Goal: Task Accomplishment & Management: Manage account settings

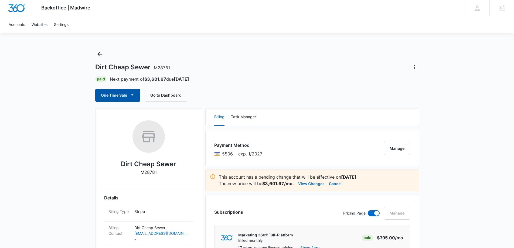
click at [125, 93] on button "One Time Sale" at bounding box center [117, 95] width 45 height 13
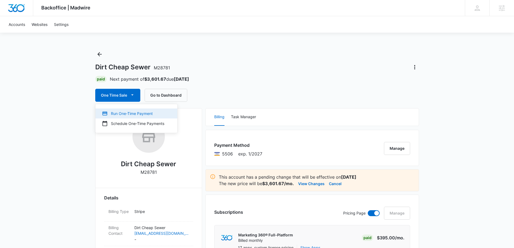
click at [126, 111] on div "Run One-Time Payment" at bounding box center [133, 114] width 62 height 6
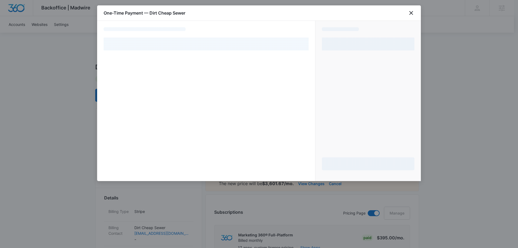
select select "pm_1R1tMpA4n8RTgNjUkuJf3KLZ"
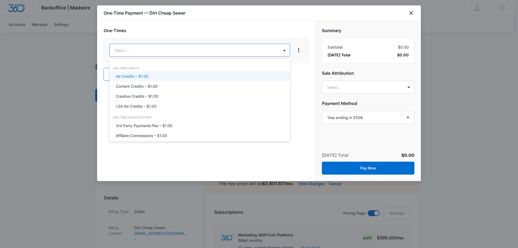
click at [155, 73] on div "Ad Credits – $1.00" at bounding box center [199, 76] width 181 height 10
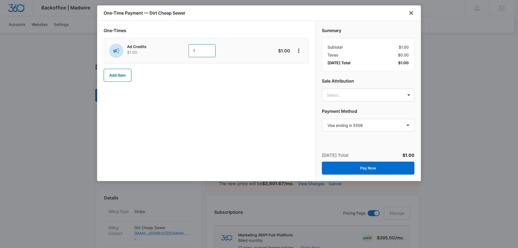
drag, startPoint x: 199, startPoint y: 50, endPoint x: 185, endPoint y: 52, distance: 14.4
click at [185, 52] on div "Ad Credits $1.00 1" at bounding box center [186, 51] width 155 height 14
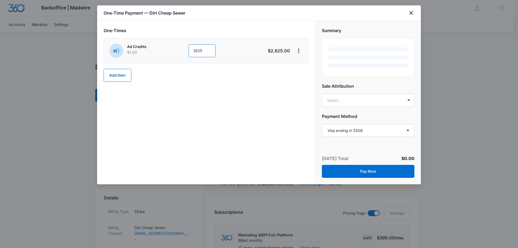
type input "2625"
click at [269, 83] on div "One-Times Ad Credits $1.00 2625 $2,625.00 Add Item" at bounding box center [206, 57] width 205 height 60
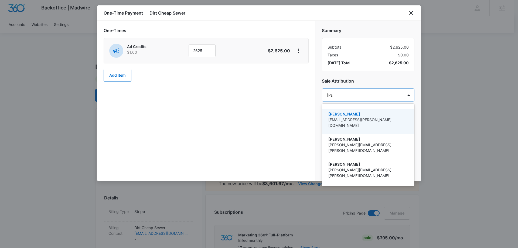
type input "koethe"
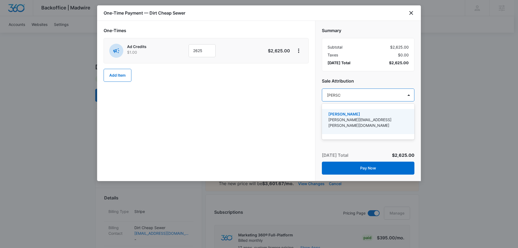
click at [359, 115] on p "[PERSON_NAME]" at bounding box center [367, 114] width 79 height 6
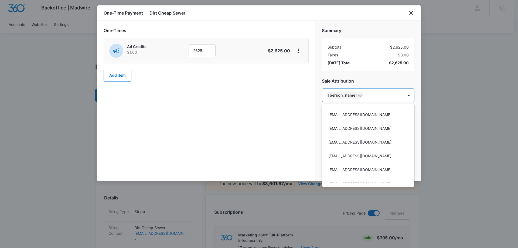
click at [362, 81] on div at bounding box center [259, 124] width 518 height 248
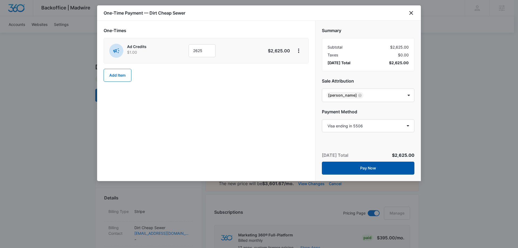
click at [367, 168] on button "Pay Now" at bounding box center [368, 168] width 93 height 13
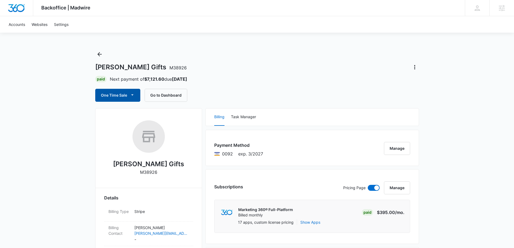
click at [124, 95] on button "One Time Sale" at bounding box center [117, 95] width 45 height 13
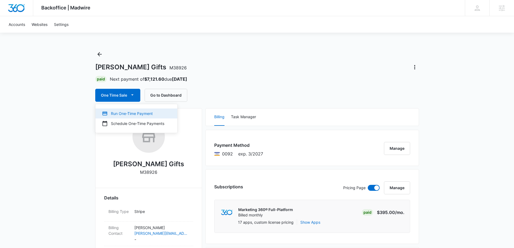
click at [123, 111] on div "Run One-Time Payment" at bounding box center [133, 114] width 62 height 6
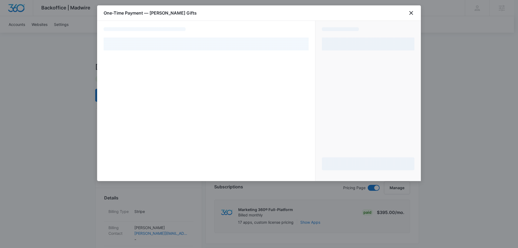
select select "pm_1Nk8xiA4n8RTgNjU06S2sSfz"
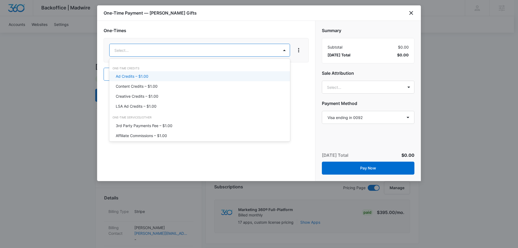
click at [150, 76] on div "Ad Credits – $1.00" at bounding box center [199, 76] width 167 height 6
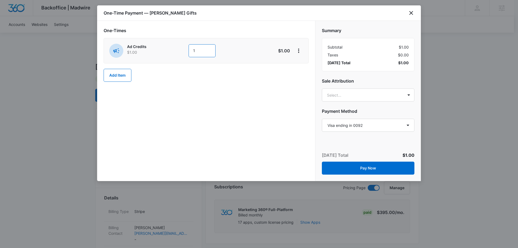
click at [177, 49] on div "Ad Credits $1.00 1" at bounding box center [186, 51] width 155 height 14
type input "3521"
click at [268, 98] on div "One-Times Ad Credits $1.00 3521 $3,521.00 Add Item" at bounding box center [206, 101] width 218 height 160
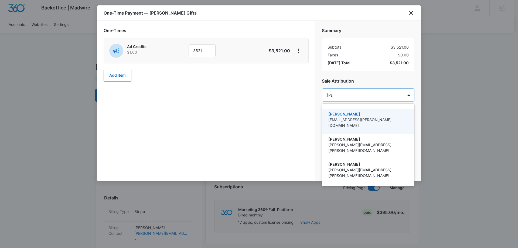
type input "koethe"
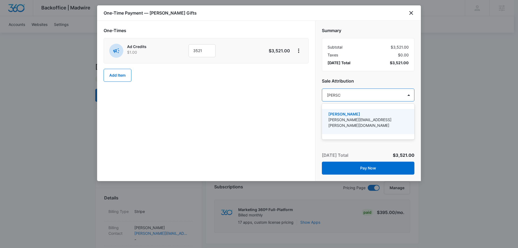
click at [351, 113] on p "Michael Koethe" at bounding box center [367, 114] width 79 height 6
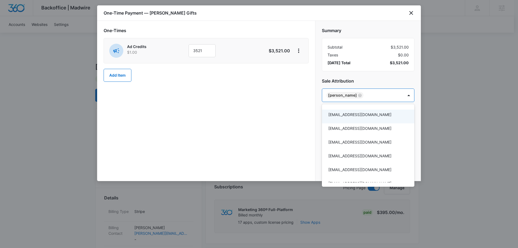
click at [381, 81] on div at bounding box center [259, 124] width 518 height 248
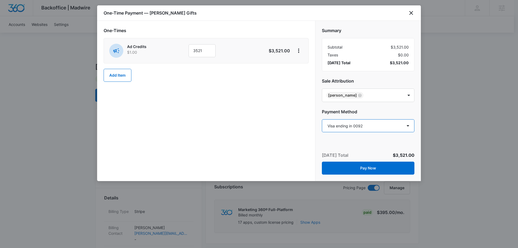
click at [374, 127] on select "Select a payment method Visa ending in 9500 Visa ending in 9500 Visa ending in …" at bounding box center [368, 125] width 93 height 13
select select "pm_1P8mMiA4n8RTgNjUaS6BYoUM"
click at [322, 119] on select "Select a payment method Visa ending in 9500 Visa ending in 9500 Visa ending in …" at bounding box center [368, 125] width 93 height 13
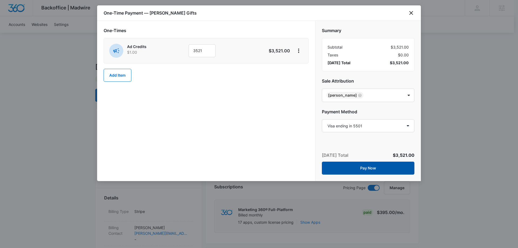
click at [352, 170] on button "Pay Now" at bounding box center [368, 168] width 93 height 13
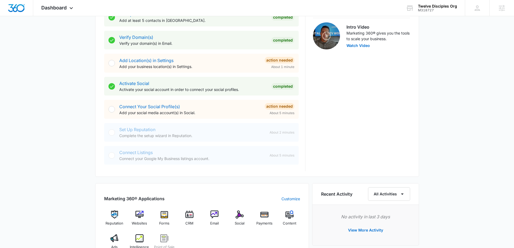
scroll to position [216, 0]
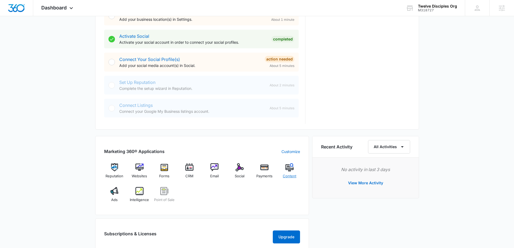
click at [292, 173] on div "Content" at bounding box center [289, 172] width 21 height 19
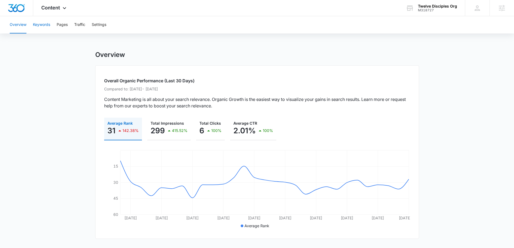
click at [44, 26] on button "Keywords" at bounding box center [41, 24] width 17 height 17
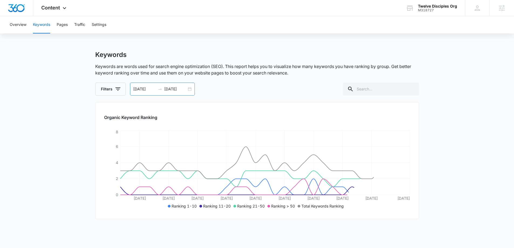
click at [190, 89] on div "[DATE] [DATE]" at bounding box center [162, 89] width 65 height 13
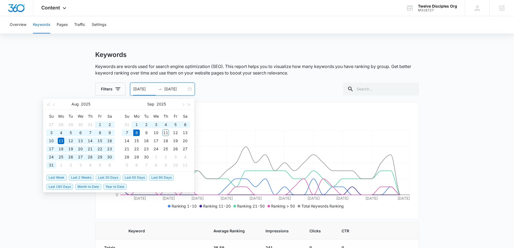
click at [160, 176] on span "Last 90 Days" at bounding box center [161, 178] width 25 height 6
type input "06/10/2025"
type input "09/08/2025"
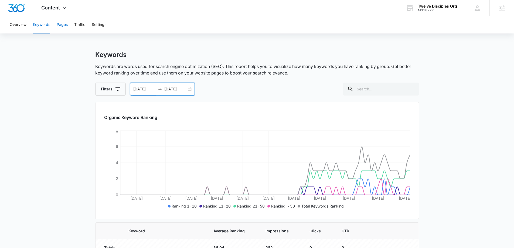
click at [66, 25] on button "Pages" at bounding box center [62, 24] width 11 height 17
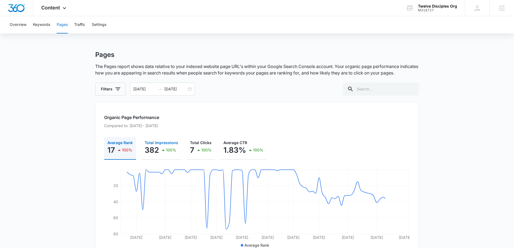
click at [159, 152] on div "382 100%" at bounding box center [161, 150] width 33 height 11
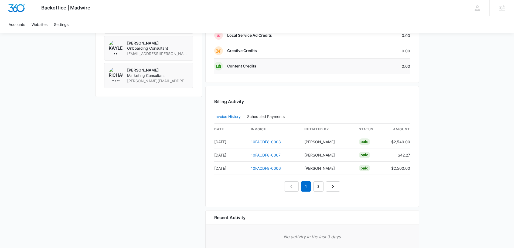
scroll to position [479, 0]
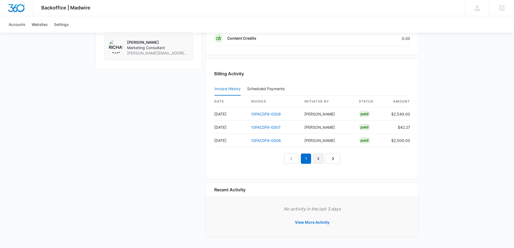
click at [320, 157] on link "2" at bounding box center [318, 158] width 10 height 10
click at [328, 156] on link "3" at bounding box center [324, 158] width 10 height 10
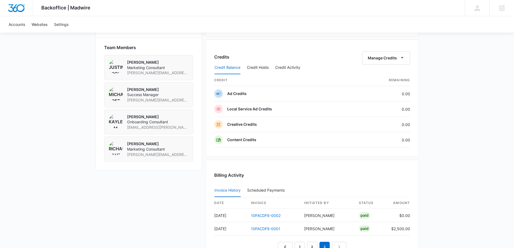
scroll to position [466, 0]
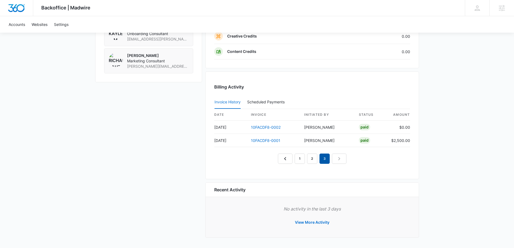
click at [327, 159] on em "3" at bounding box center [324, 158] width 10 height 10
click at [315, 159] on link "2" at bounding box center [312, 158] width 10 height 10
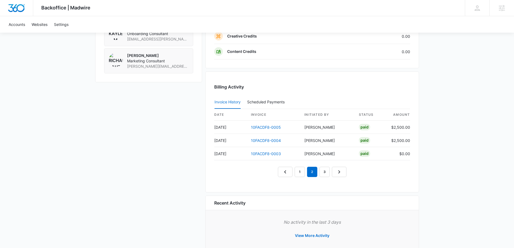
click at [298, 180] on div "Billing Activity Invoice History Scheduled Payments 0 date invoice Initiated By…" at bounding box center [312, 131] width 214 height 121
click at [299, 173] on link "1" at bounding box center [300, 172] width 10 height 10
click at [327, 173] on link "3" at bounding box center [324, 172] width 10 height 10
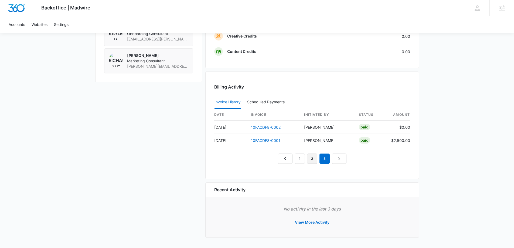
click at [315, 160] on link "2" at bounding box center [312, 158] width 10 height 10
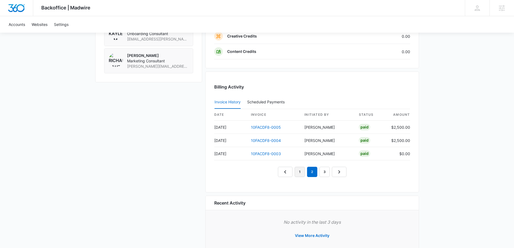
click at [299, 170] on link "1" at bounding box center [300, 172] width 10 height 10
click at [325, 172] on link "3" at bounding box center [324, 172] width 10 height 10
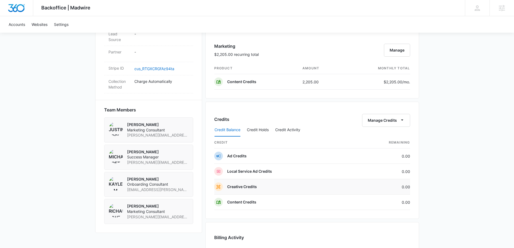
scroll to position [277, 0]
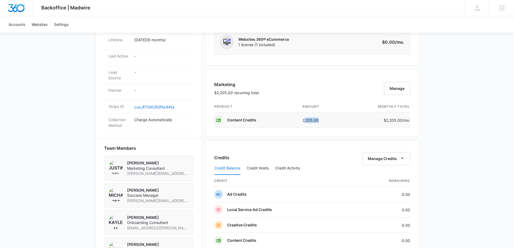
drag, startPoint x: 304, startPoint y: 122, endPoint x: 313, endPoint y: 122, distance: 8.9
click at [320, 122] on td "2,205.00" at bounding box center [321, 119] width 46 height 15
click at [307, 122] on td "2,205.00" at bounding box center [321, 119] width 46 height 15
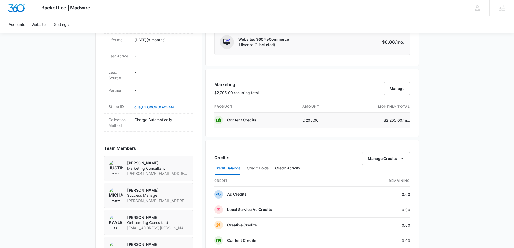
click at [389, 121] on p "$2,205.00 /mo." at bounding box center [397, 120] width 26 height 6
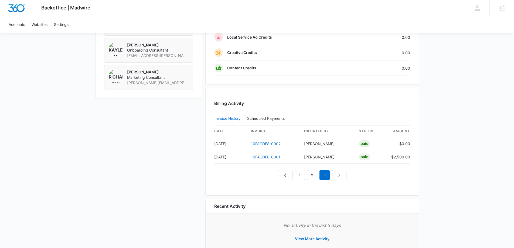
scroll to position [466, 0]
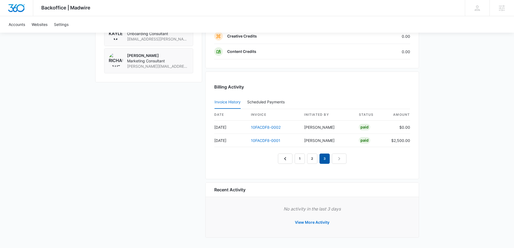
click at [327, 160] on em "3" at bounding box center [324, 158] width 10 height 10
click at [312, 156] on link "2" at bounding box center [312, 158] width 10 height 10
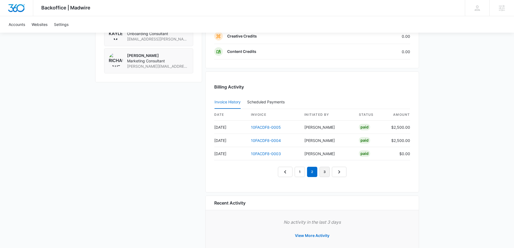
click at [324, 173] on link "3" at bounding box center [324, 172] width 10 height 10
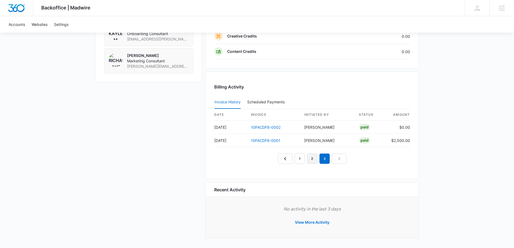
click at [311, 159] on link "2" at bounding box center [312, 158] width 10 height 10
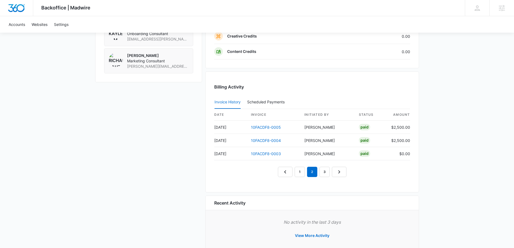
click at [301, 178] on div "Billing Activity Invoice History Scheduled Payments 0 date invoice Initiated By…" at bounding box center [312, 131] width 214 height 121
click at [296, 173] on link "1" at bounding box center [300, 172] width 10 height 10
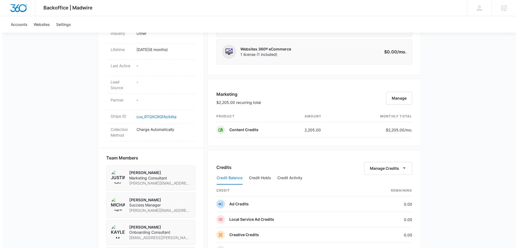
scroll to position [270, 0]
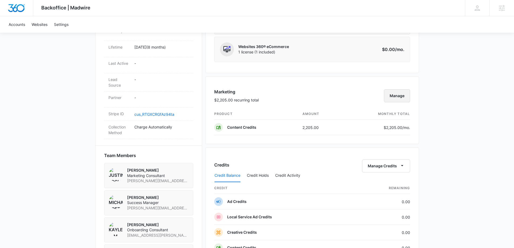
click at [401, 97] on button "Manage" at bounding box center [397, 95] width 26 height 13
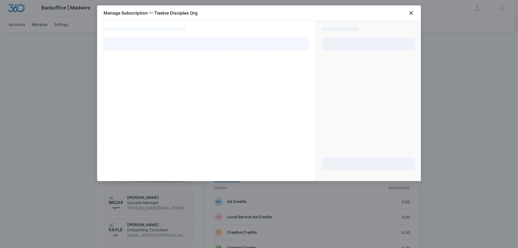
select select "pm_1RJG9JA4n8RTgNjUoaPrj56V"
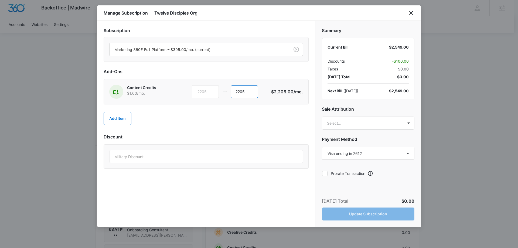
drag, startPoint x: 249, startPoint y: 92, endPoint x: 216, endPoint y: 91, distance: 32.4
click at [216, 91] on div "2205 2205" at bounding box center [231, 91] width 79 height 13
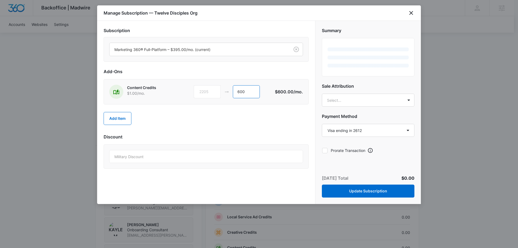
type input "600"
click at [218, 118] on div "Add Item" at bounding box center [206, 119] width 205 height 24
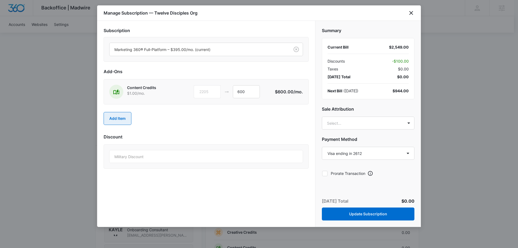
click at [113, 120] on button "Add Item" at bounding box center [118, 118] width 28 height 13
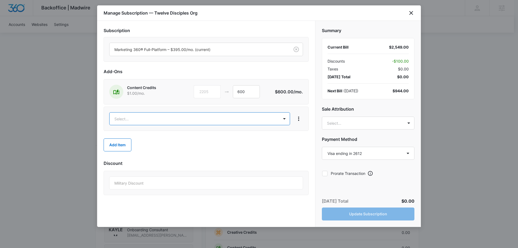
click at [139, 118] on body "Backoffice | Madwire Apps Settings MK Michael Koethe michael.koethe@madwire.com…" at bounding box center [259, 93] width 518 height 727
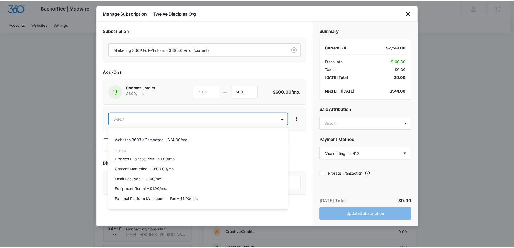
scroll to position [216, 0]
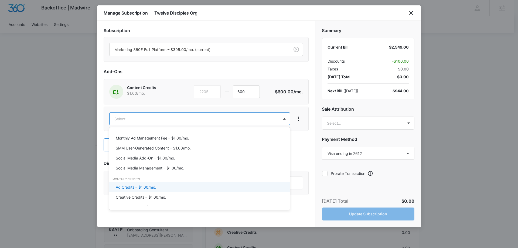
click at [148, 186] on p "Ad Credits – $1.00/mo." at bounding box center [136, 187] width 40 height 6
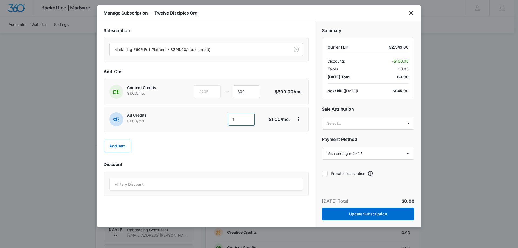
drag, startPoint x: 250, startPoint y: 121, endPoint x: 237, endPoint y: 124, distance: 13.4
click at [237, 124] on input "1" at bounding box center [241, 119] width 27 height 13
click at [238, 119] on input "1" at bounding box center [241, 119] width 27 height 13
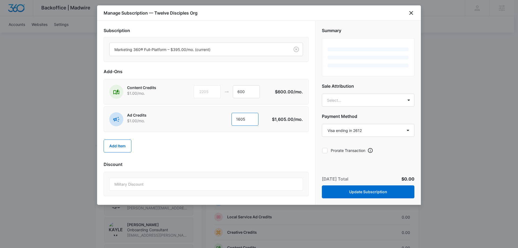
type input "1605"
click at [258, 143] on div "Add Item" at bounding box center [206, 146] width 205 height 24
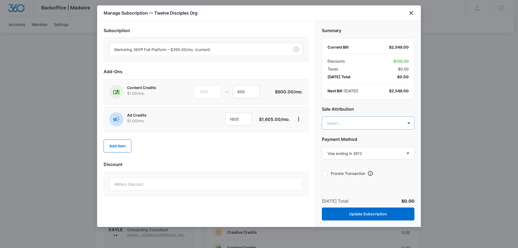
click at [350, 123] on body "Backoffice | Madwire Apps Settings MK Michael Koethe michael.koethe@madwire.com…" at bounding box center [259, 93] width 518 height 727
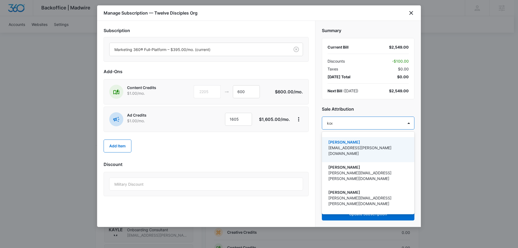
type input "koeth"
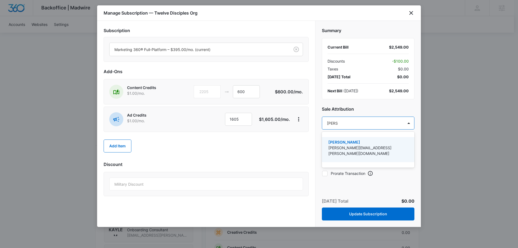
click at [355, 149] on p "[PERSON_NAME][EMAIL_ADDRESS][PERSON_NAME][DOMAIN_NAME]" at bounding box center [367, 150] width 79 height 11
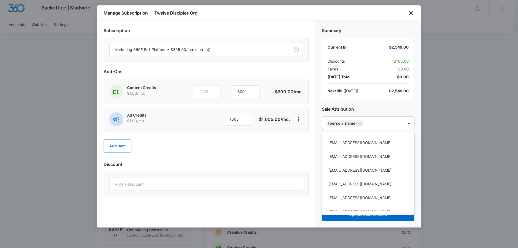
click at [370, 108] on div at bounding box center [259, 124] width 518 height 248
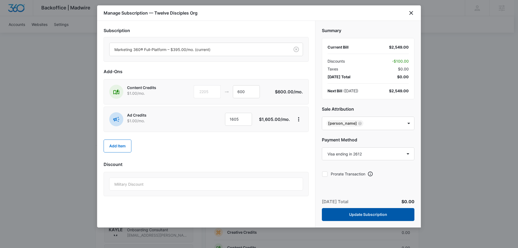
click at [371, 216] on button "Update Subscription" at bounding box center [368, 214] width 93 height 13
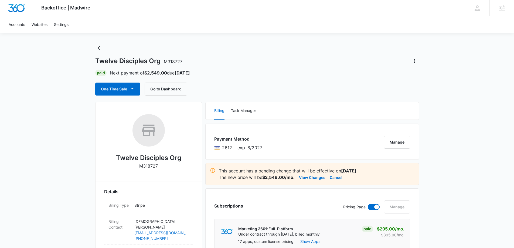
scroll to position [0, 0]
